Goal: Find contact information: Find contact information

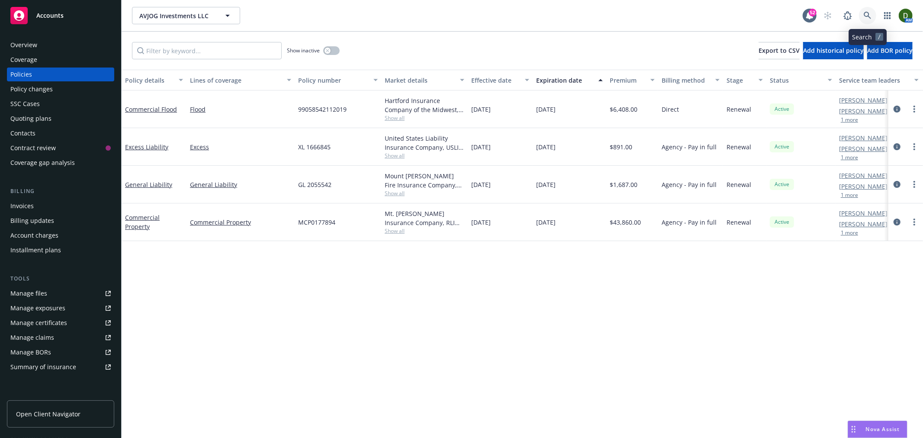
click at [873, 14] on link at bounding box center [867, 15] width 17 height 17
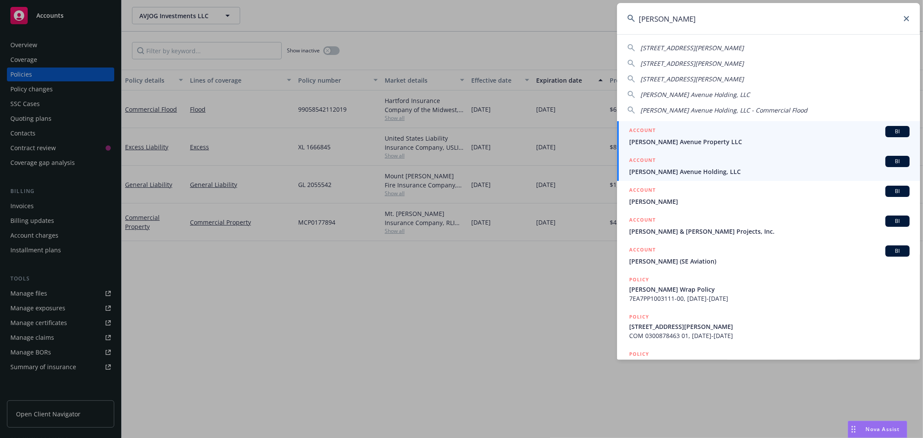
type input "[PERSON_NAME]"
click at [719, 165] on div "ACCOUNT BI" at bounding box center [769, 161] width 281 height 11
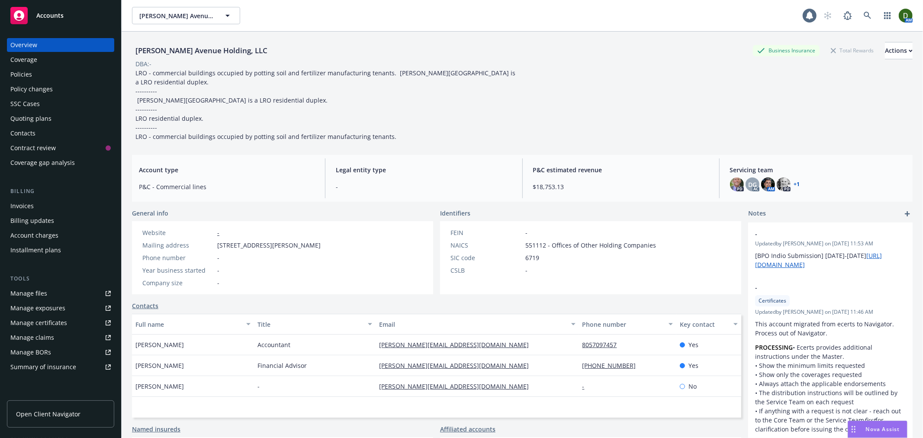
click at [53, 71] on div "Policies" at bounding box center [60, 75] width 100 height 14
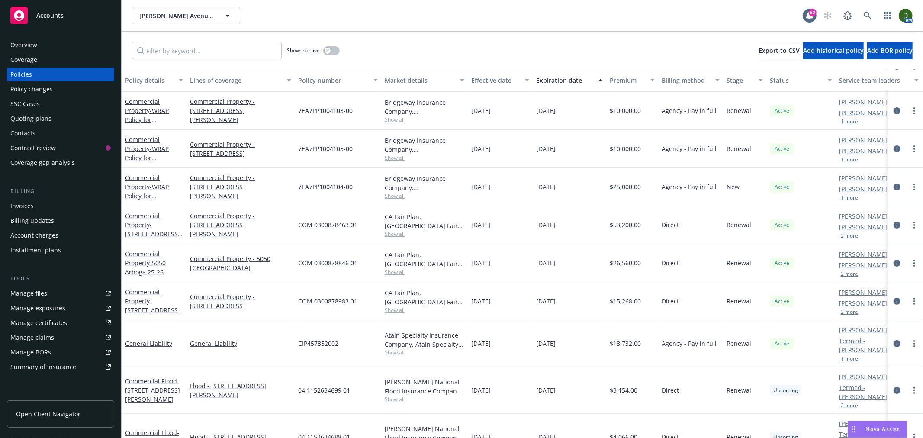
scroll to position [96, 0]
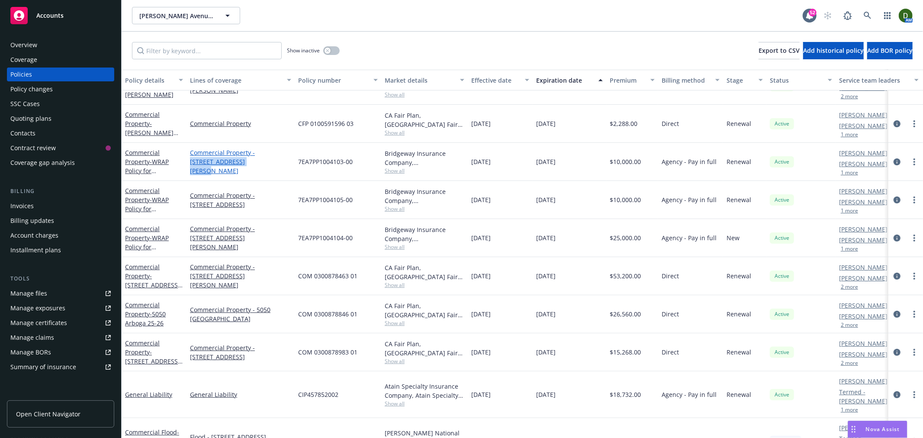
drag, startPoint x: 252, startPoint y: 168, endPoint x: 256, endPoint y: 158, distance: 10.1
click at [256, 158] on link "Commercial Property - [STREET_ADDRESS][PERSON_NAME]" at bounding box center [240, 161] width 101 height 27
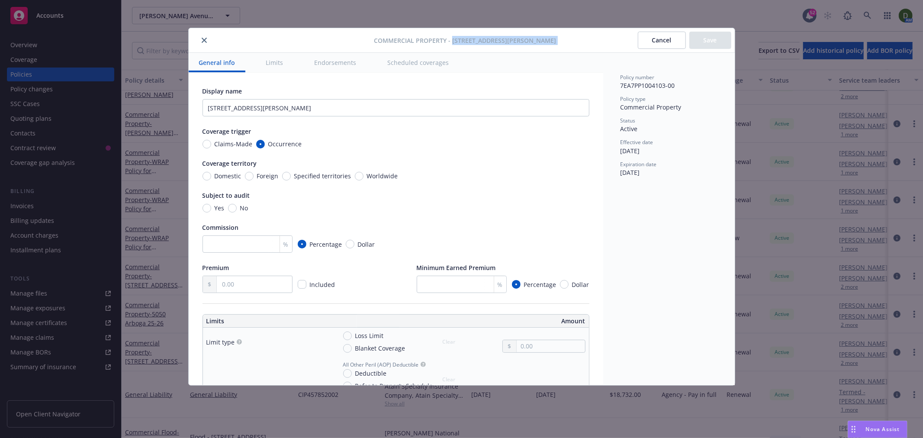
drag, startPoint x: 552, startPoint y: 41, endPoint x: 469, endPoint y: 39, distance: 82.7
click at [469, 39] on div "Commercial Property - [STREET_ADDRESS][PERSON_NAME] Save" at bounding box center [462, 40] width 546 height 25
copy span "[STREET_ADDRESS][PERSON_NAME]"
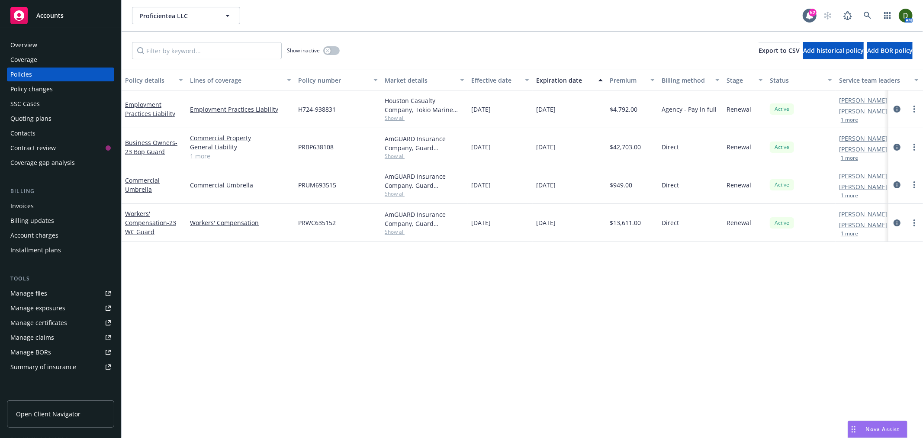
click at [80, 44] on div "Overview" at bounding box center [60, 45] width 100 height 14
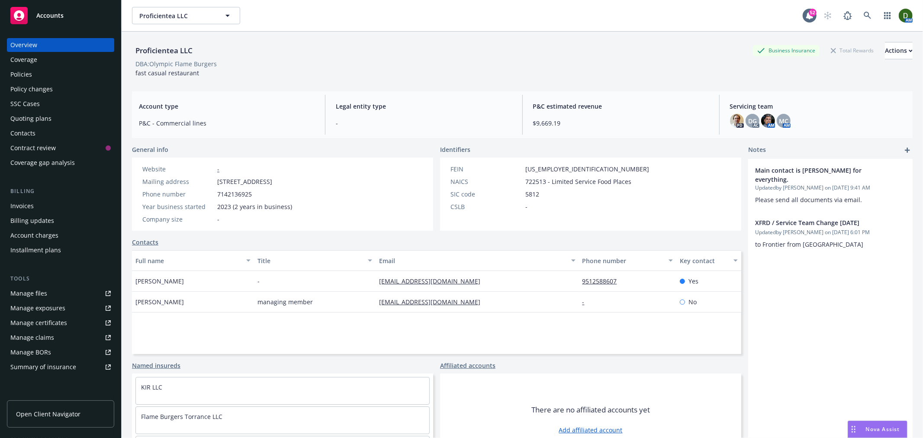
drag, startPoint x: 478, startPoint y: 290, endPoint x: 370, endPoint y: 275, distance: 109.3
click at [370, 275] on div "Gilda Jha - olympicflameburgers@gmail.com 9512588607 Yes" at bounding box center [437, 281] width 610 height 21
copy div "olympicflameburgers@gmail.com"
